Goal: Communication & Community: Answer question/provide support

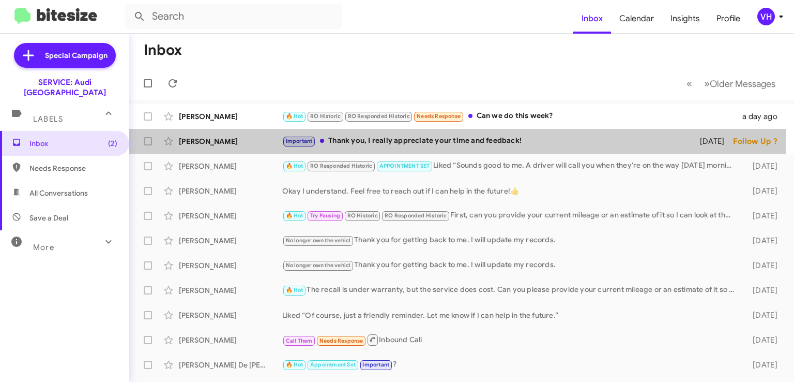
click at [228, 141] on div "[PERSON_NAME]" at bounding box center [230, 141] width 103 height 10
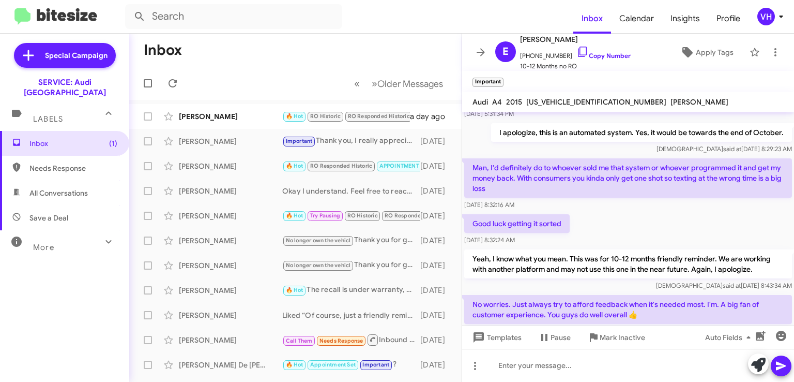
scroll to position [172, 0]
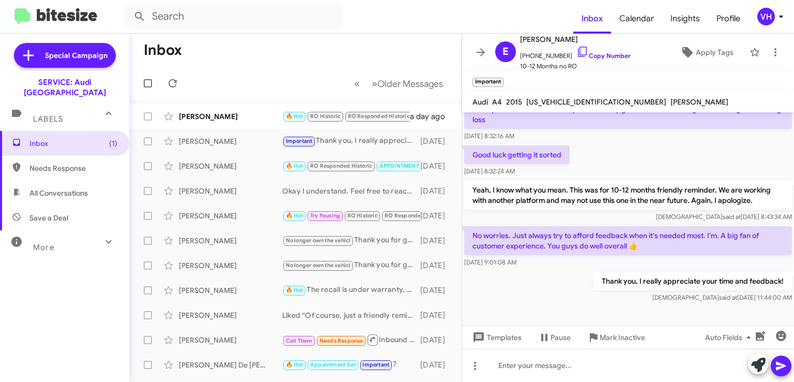
click at [196, 113] on div "[PERSON_NAME]" at bounding box center [230, 116] width 103 height 10
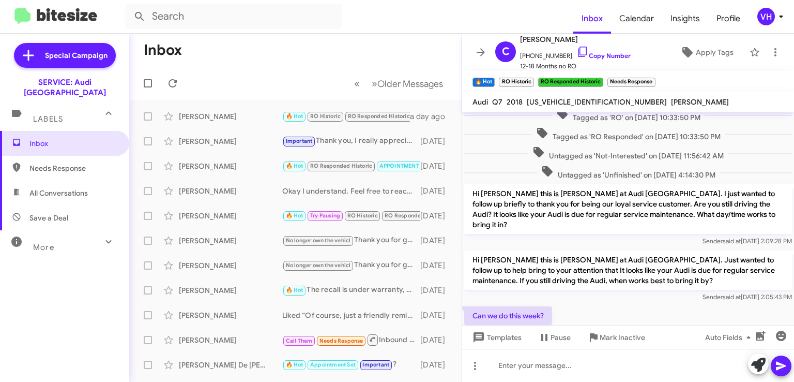
scroll to position [965, 0]
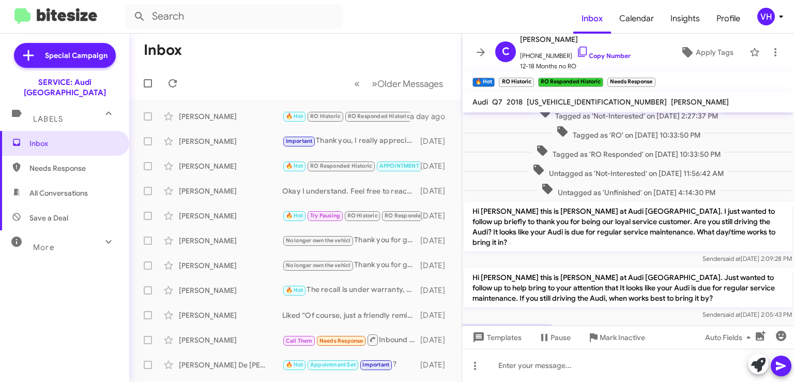
click at [585, 103] on span "WA1LAAF77JD013014" at bounding box center [597, 101] width 140 height 9
copy span "WA1LAAF77JD013014"
click at [108, 274] on div "Inbox Needs Response All Conversations Save a Deal More Important 🔥 Hot Appoint…" at bounding box center [64, 245] width 129 height 229
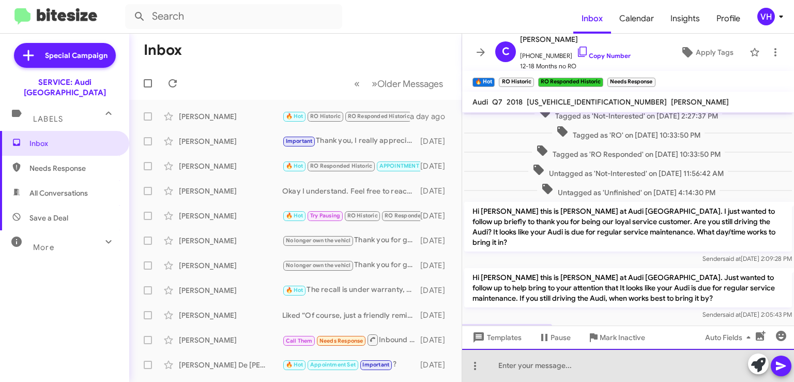
click at [511, 363] on div at bounding box center [628, 365] width 332 height 33
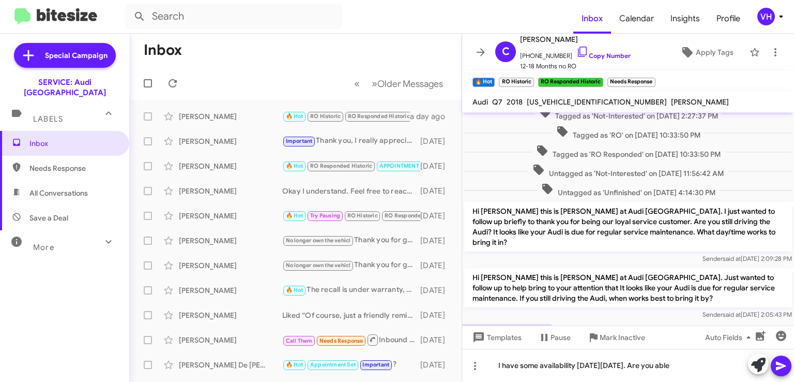
click at [572, 101] on span "WA1LAAF77JD013014" at bounding box center [597, 101] width 140 height 9
copy span "WA1LAAF77JD013014"
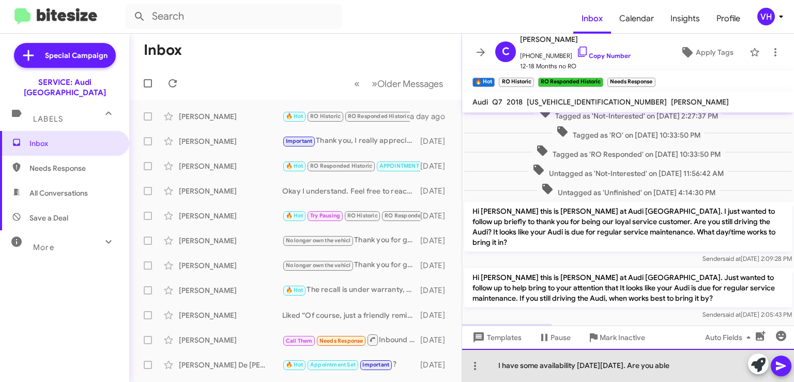
click at [696, 369] on div "I have some availability on Thursday 9/4. Are you able" at bounding box center [628, 365] width 332 height 33
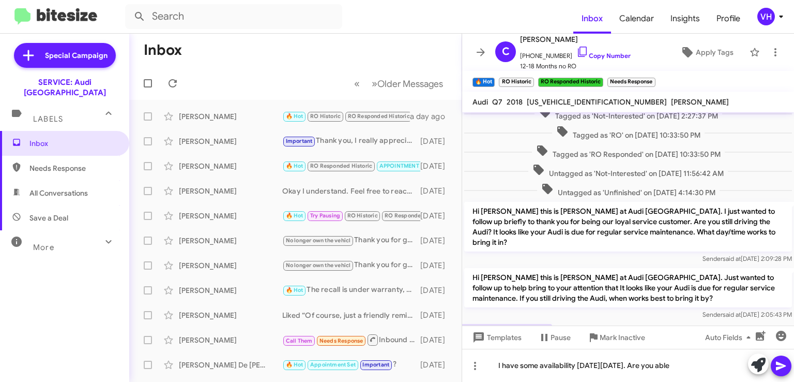
click at [578, 104] on span "WA1LAAF77JD013014" at bounding box center [597, 101] width 140 height 9
copy span "WA1LAAF77JD013014"
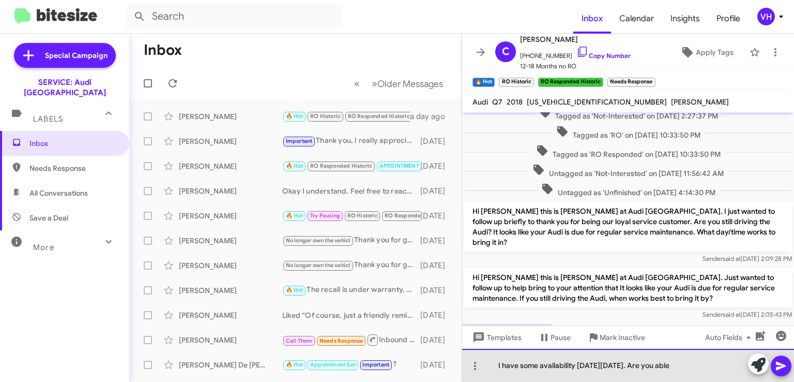
click at [686, 365] on div "I have some availability on Thursday 9/4. Are you able" at bounding box center [628, 365] width 332 height 33
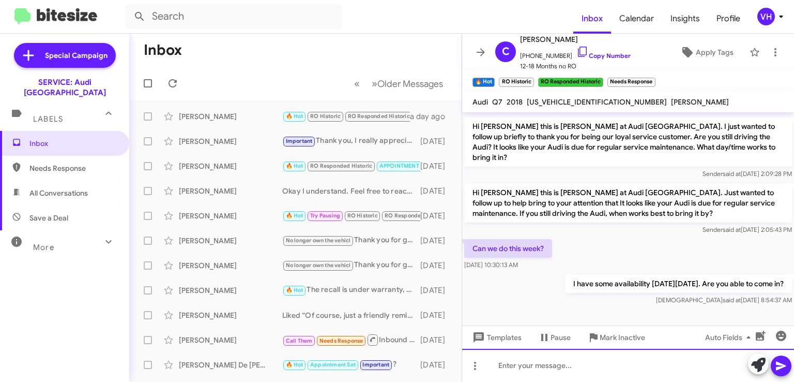
scroll to position [1054, 0]
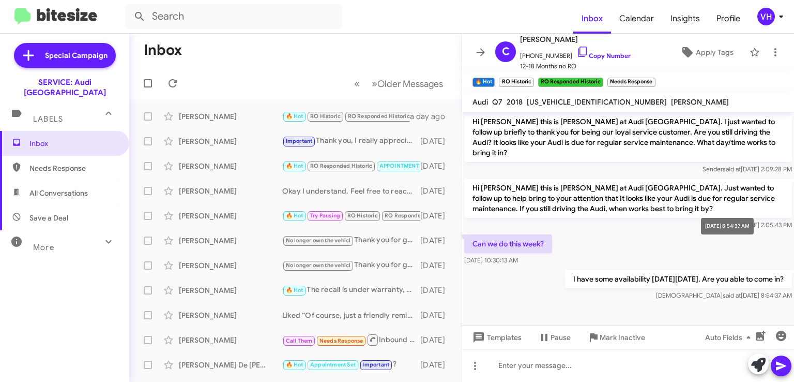
click at [696, 241] on mat-tooltip-component "Sep 2, 2025, 8:54:37 AM" at bounding box center [727, 225] width 67 height 31
click at [655, 269] on p "I have some availability [DATE][DATE]. Are you able to come in?" at bounding box center [678, 278] width 227 height 19
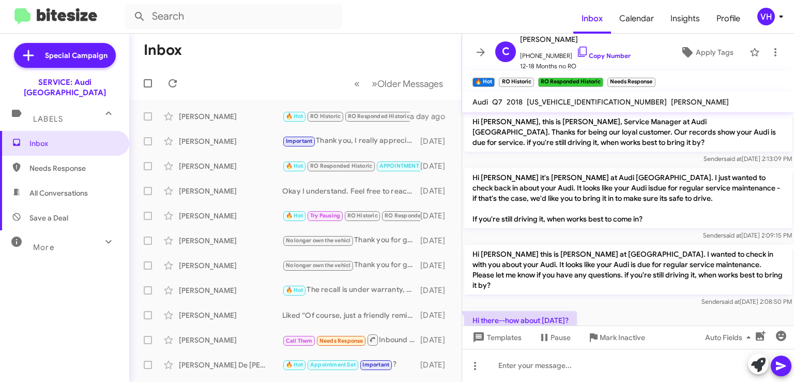
scroll to position [0, 0]
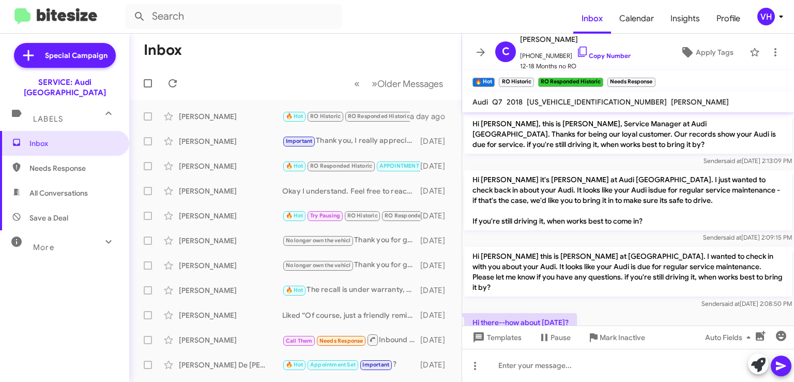
click at [475, 55] on icon at bounding box center [481, 52] width 12 height 12
